Goal: Transaction & Acquisition: Purchase product/service

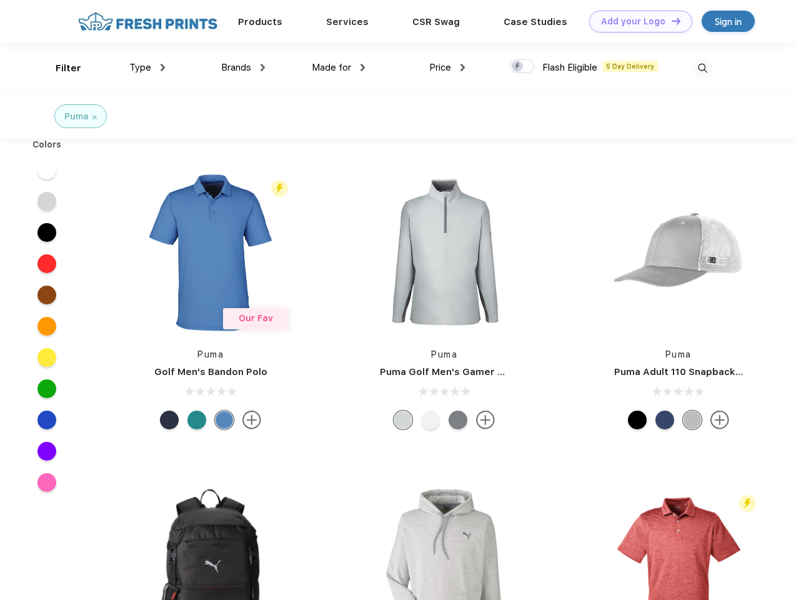
scroll to position [1, 0]
click at [636, 21] on link "Add your Logo Design Tool" at bounding box center [640, 22] width 103 height 22
click at [0, 0] on div "Design Tool" at bounding box center [0, 0] width 0 height 0
click at [671, 21] on link "Add your Logo Design Tool" at bounding box center [640, 22] width 103 height 22
click at [60, 68] on div "Filter" at bounding box center [69, 68] width 26 height 14
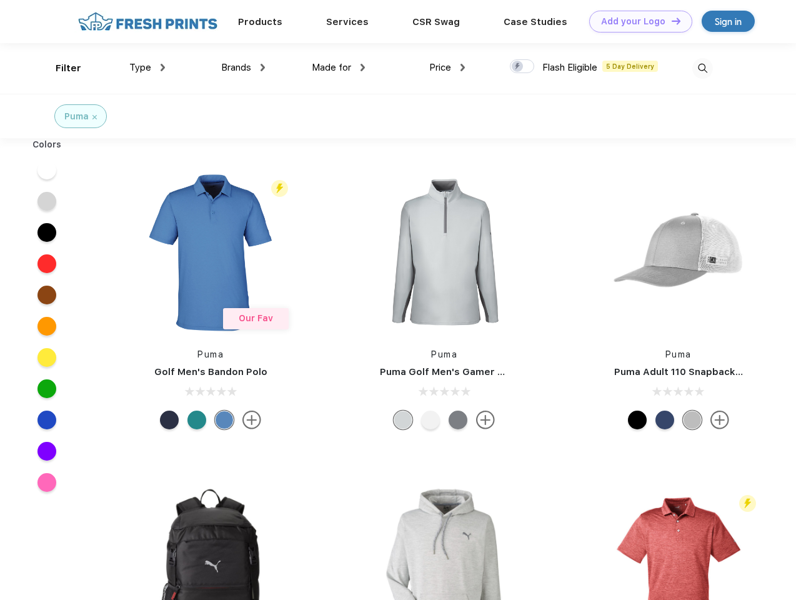
click at [148, 68] on span "Type" at bounding box center [140, 67] width 22 height 11
click at [243, 68] on span "Brands" at bounding box center [236, 67] width 30 height 11
click at [339, 68] on span "Made for" at bounding box center [331, 67] width 39 height 11
click at [448, 68] on span "Price" at bounding box center [440, 67] width 22 height 11
click at [523, 67] on div at bounding box center [522, 66] width 24 height 14
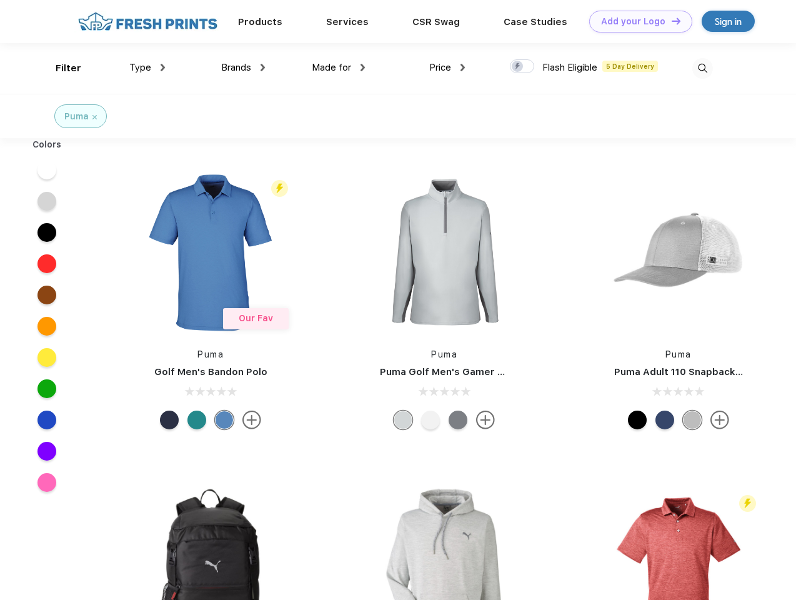
click at [518, 67] on input "checkbox" at bounding box center [514, 63] width 8 height 8
click at [703, 68] on img at bounding box center [703, 68] width 21 height 21
